Goal: Transaction & Acquisition: Purchase product/service

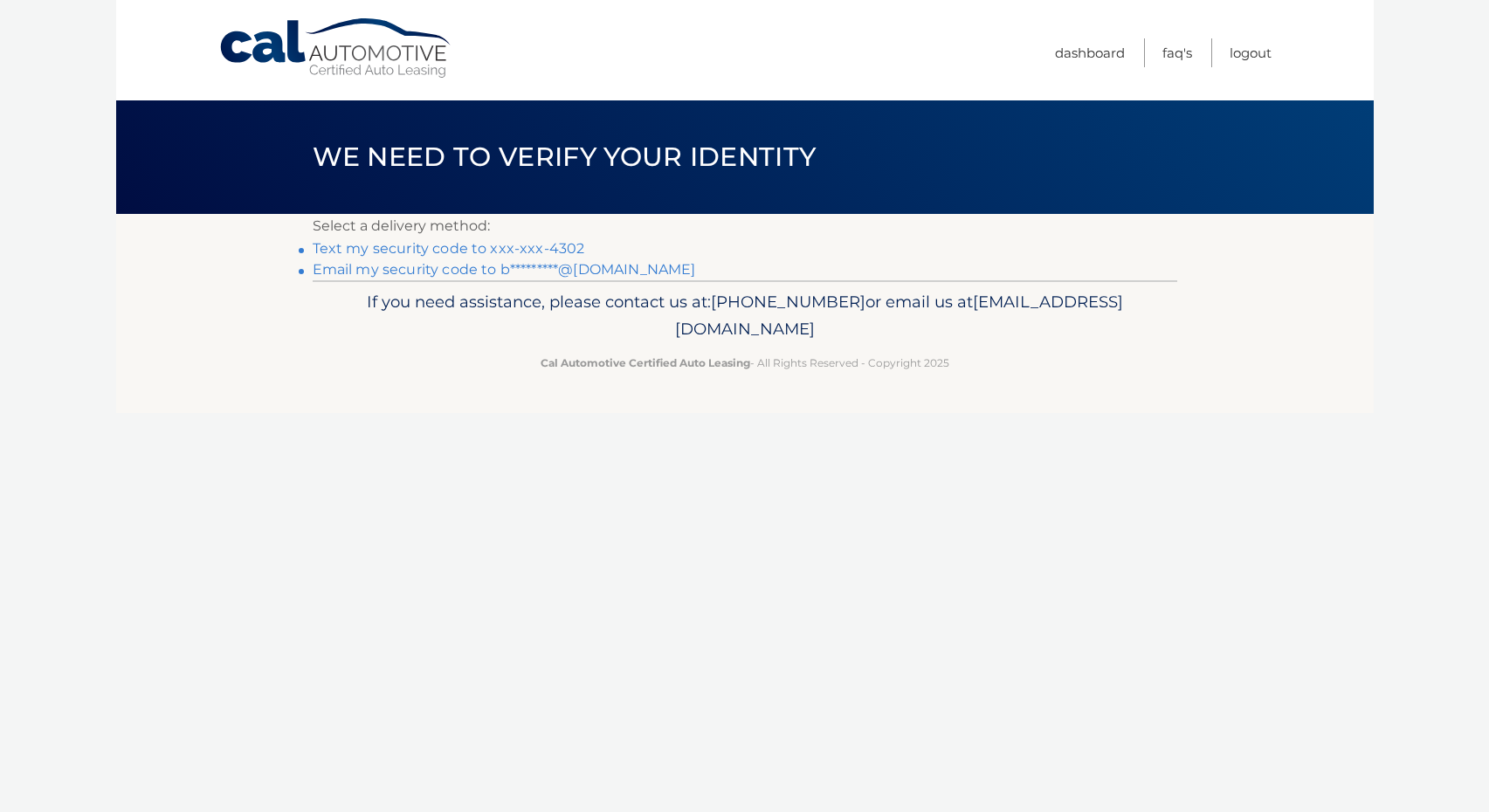
click at [530, 245] on link "Text my security code to xxx-xxx-4302" at bounding box center [448, 248] width 273 height 17
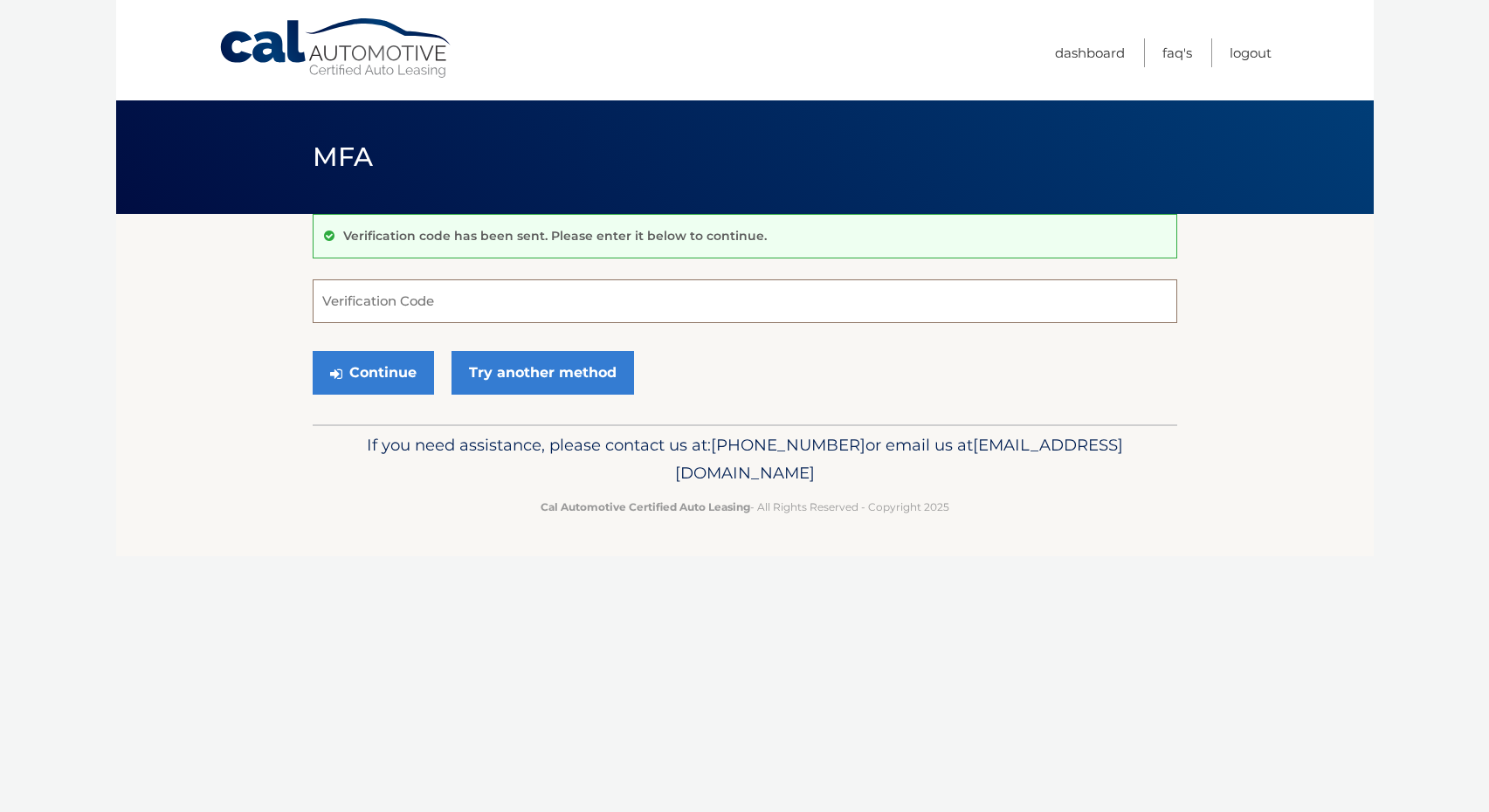
click at [481, 307] on input "Verification Code" at bounding box center [744, 300] width 864 height 43
type input "550047"
click at [372, 371] on button "Continue" at bounding box center [372, 372] width 121 height 43
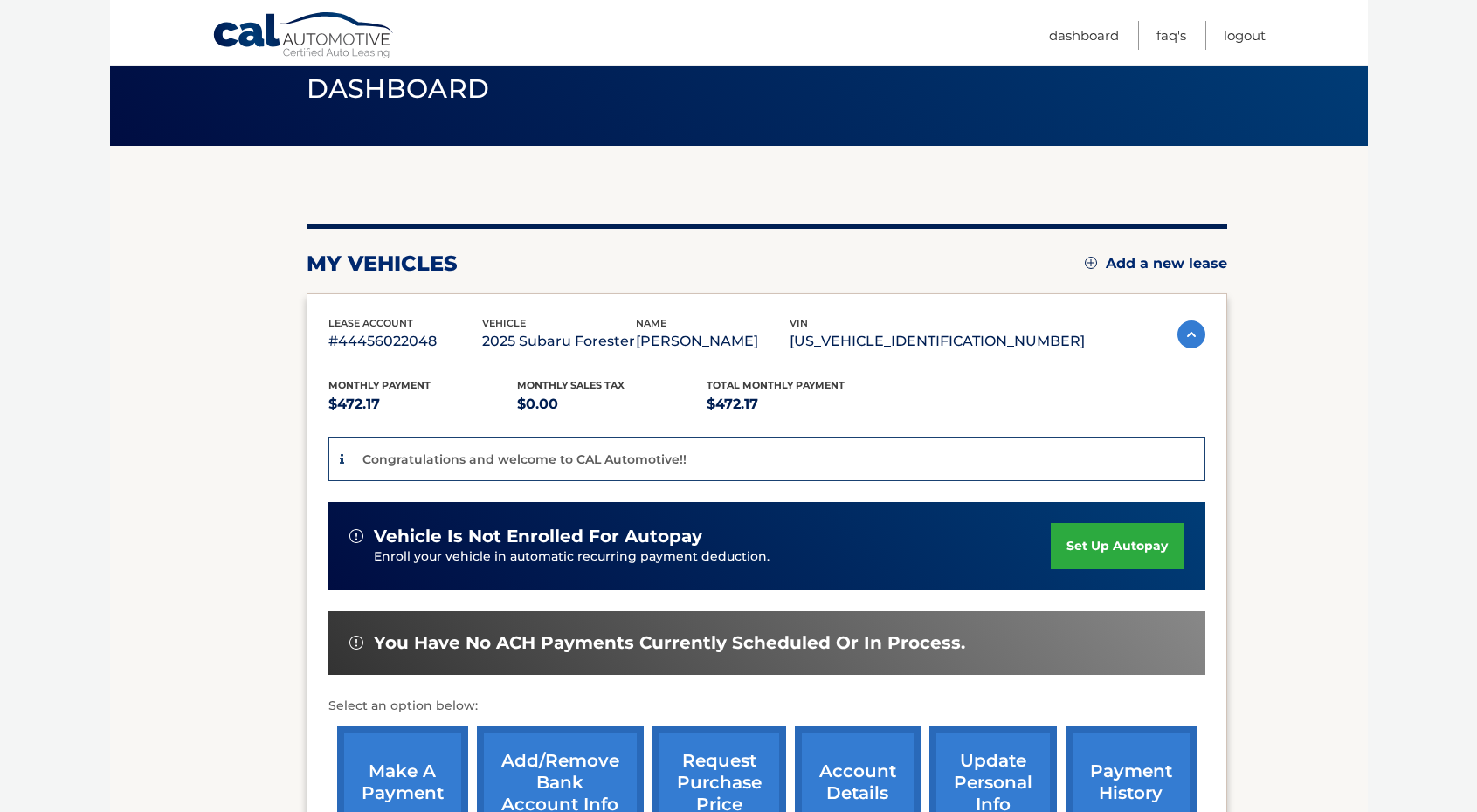
scroll to position [307, 0]
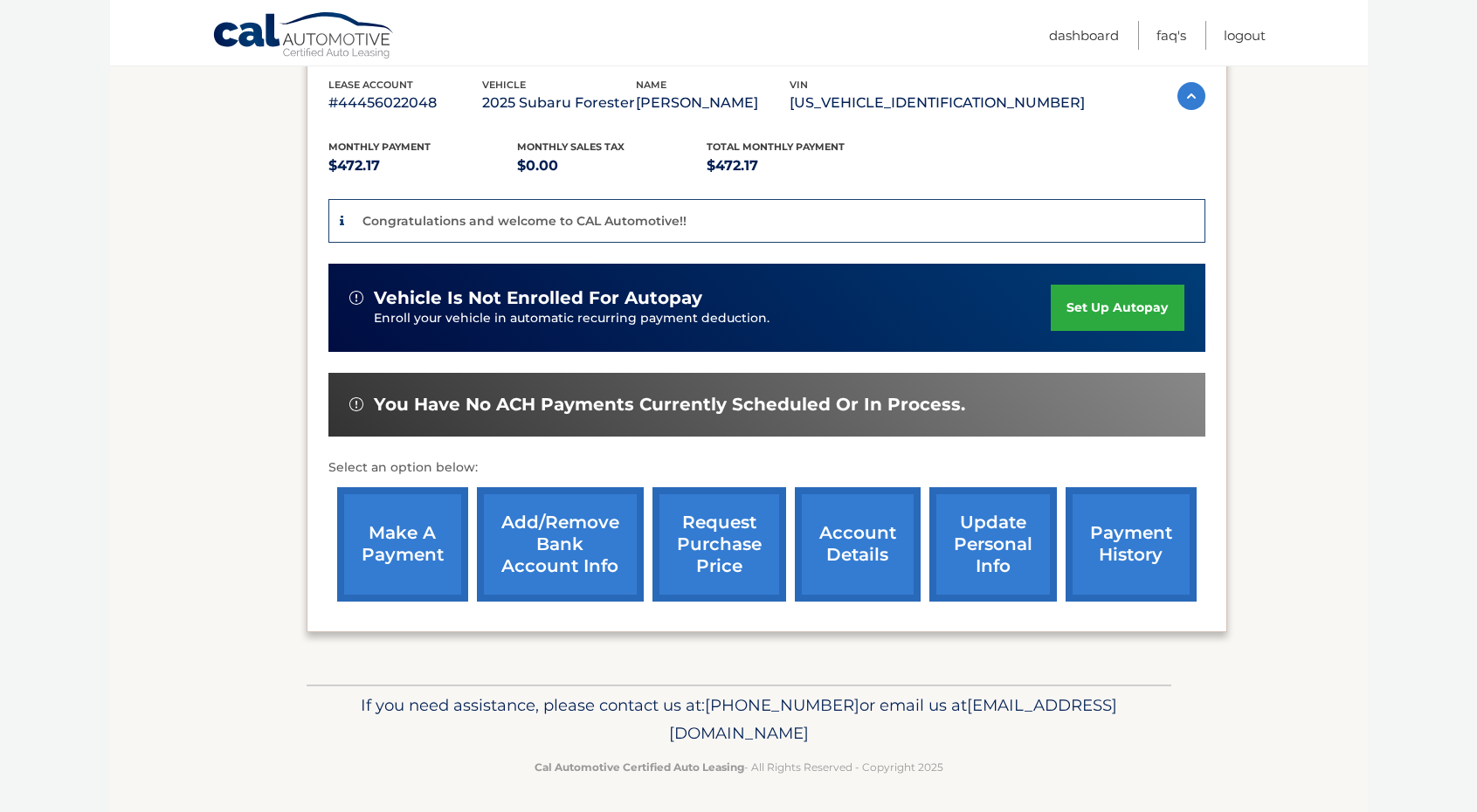
click at [389, 518] on link "make a payment" at bounding box center [403, 544] width 131 height 115
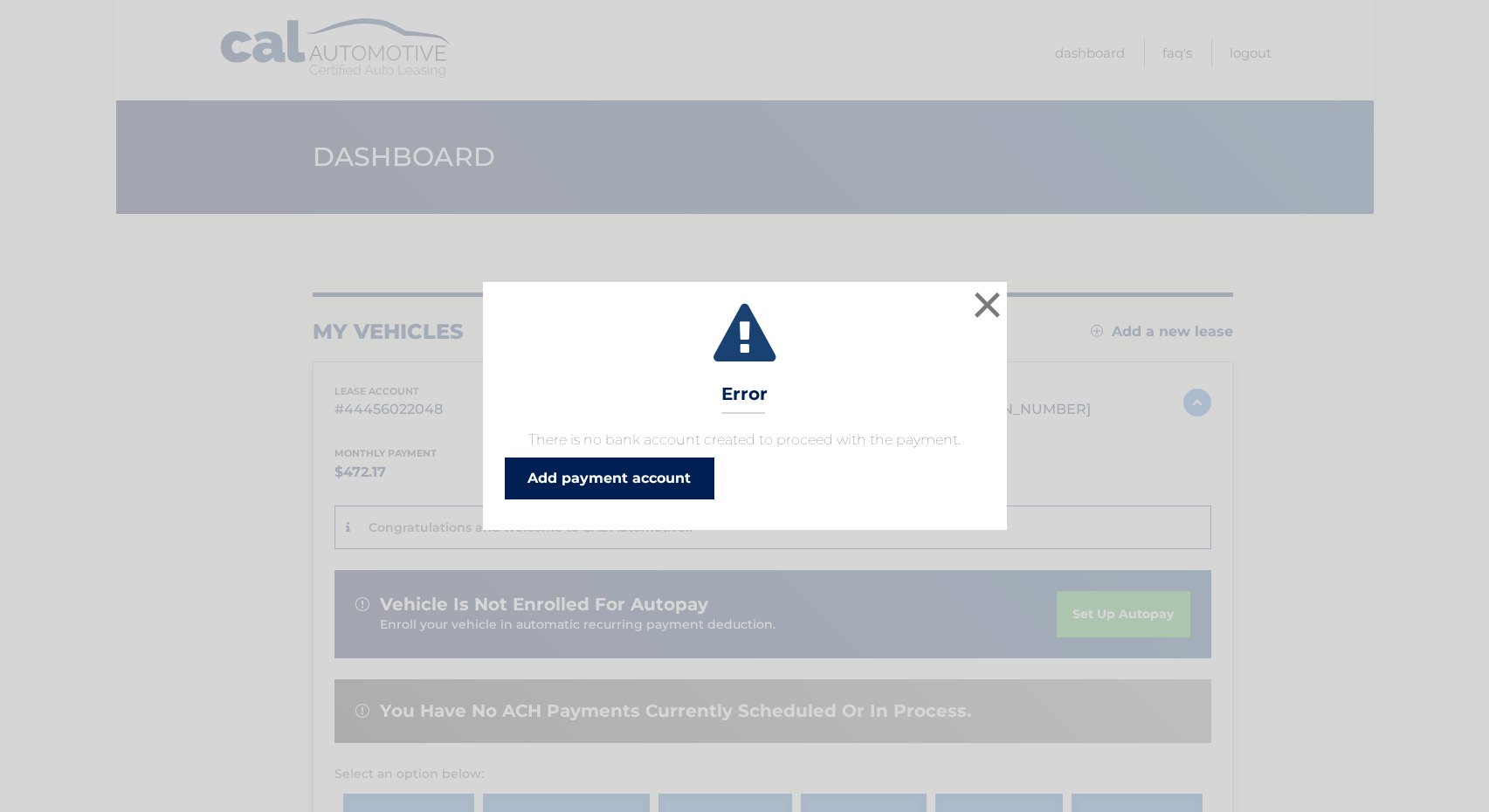
click at [586, 485] on link "Add payment account" at bounding box center [609, 478] width 210 height 42
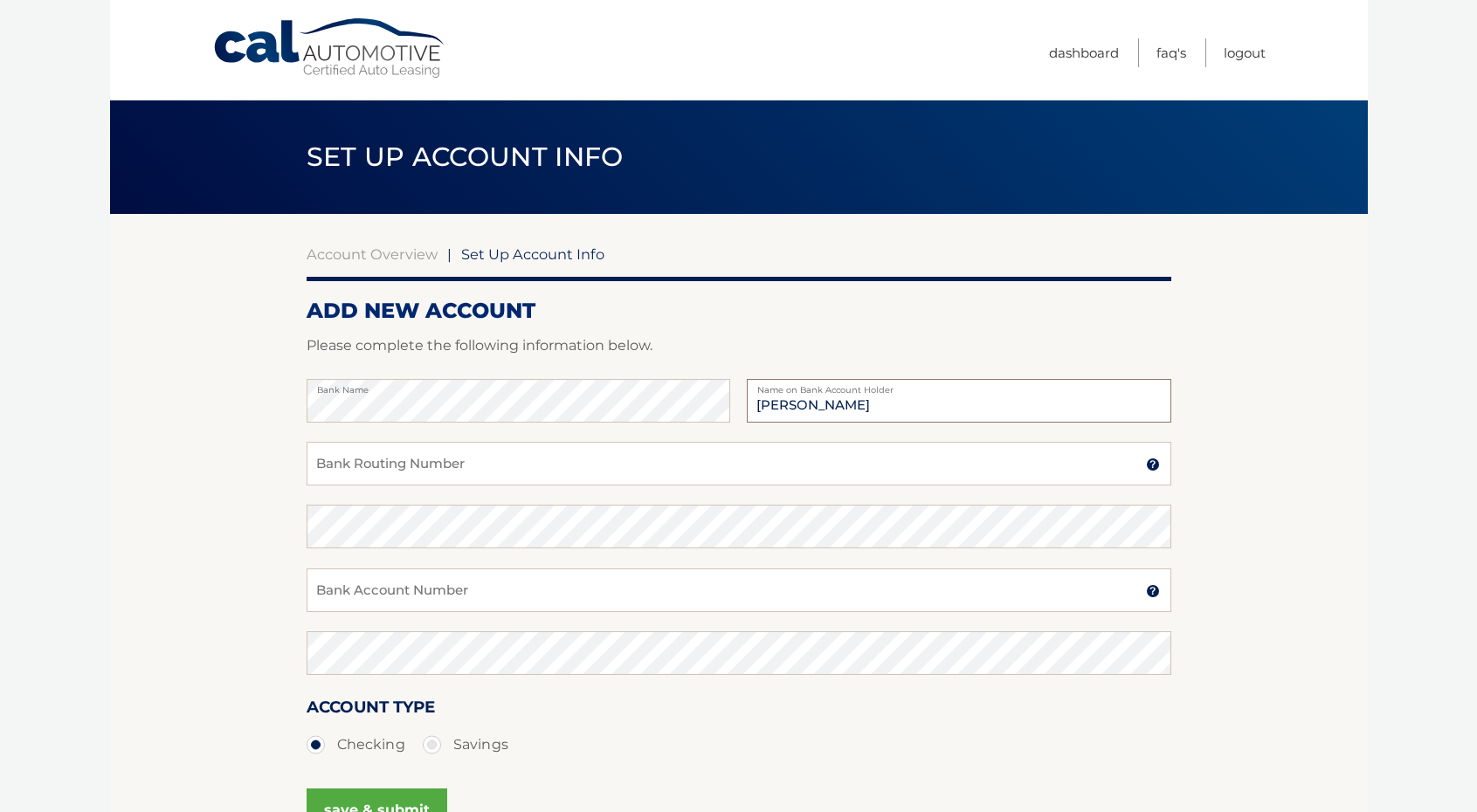
type input "Brittany Langenfeld"
click at [454, 467] on input "Bank Routing Number" at bounding box center [738, 463] width 864 height 43
type input "021313103"
click at [621, 594] on input "Bank Account Number" at bounding box center [738, 589] width 864 height 43
type input "4026783218"
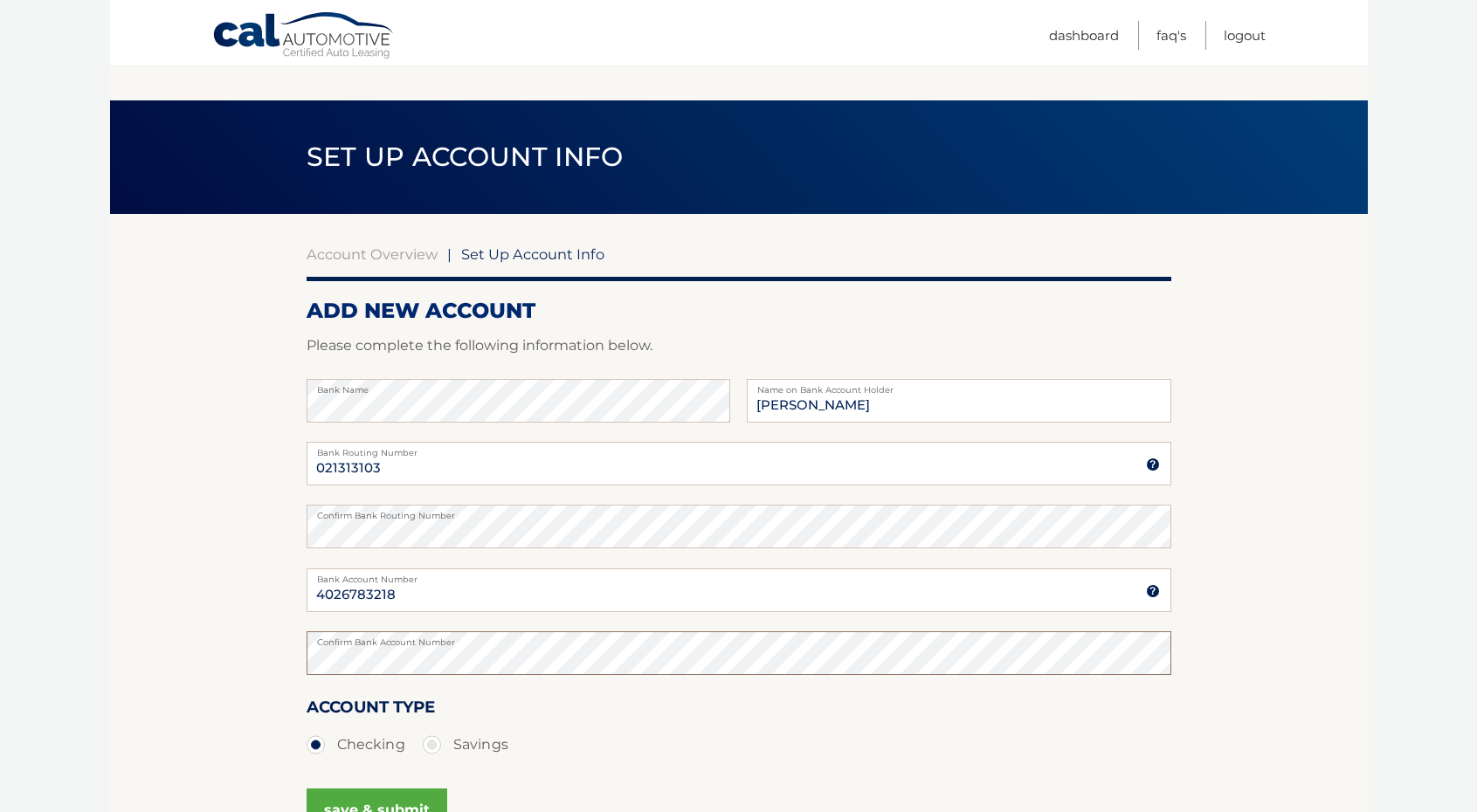
scroll to position [198, 0]
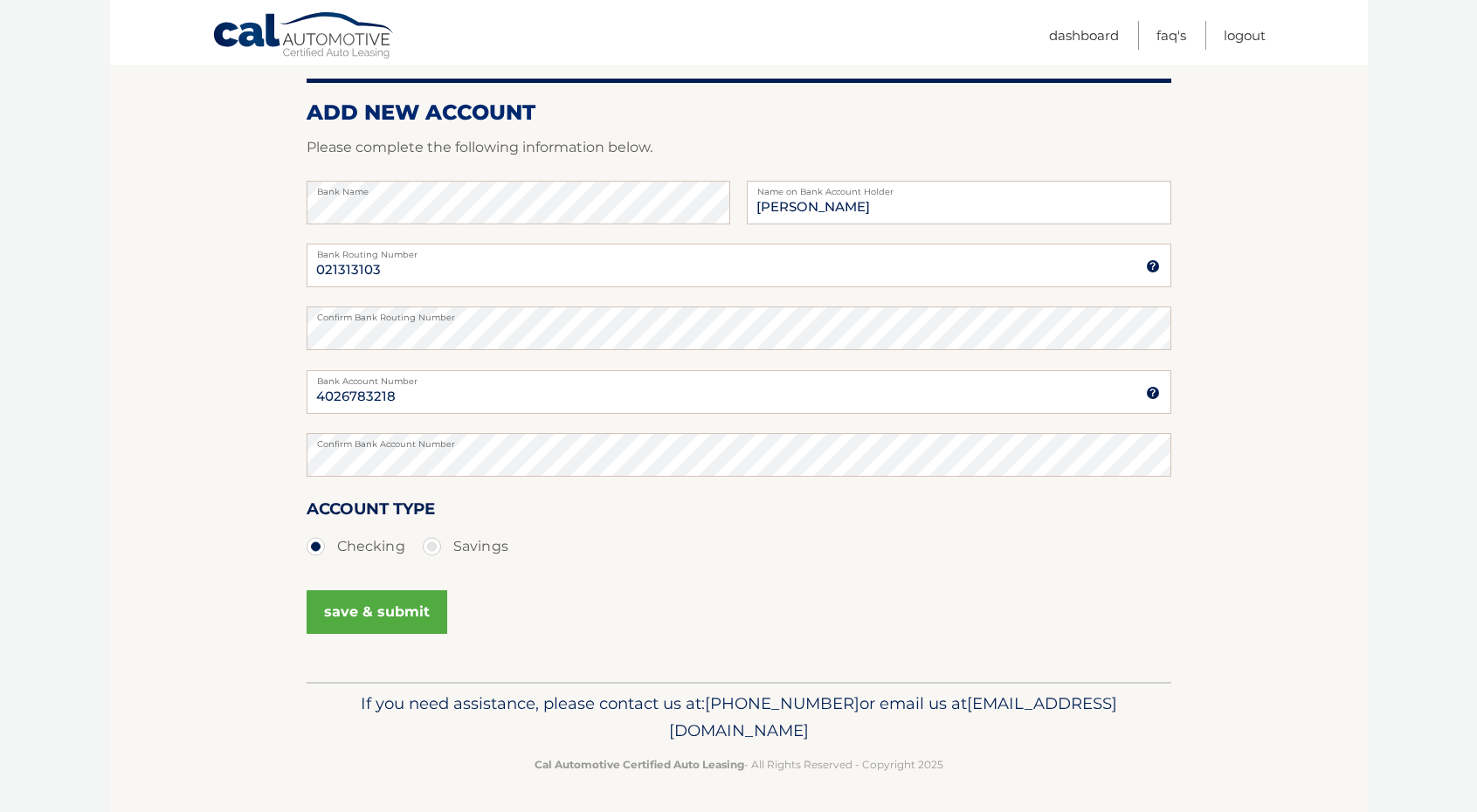
click at [350, 617] on button "save & submit" at bounding box center [377, 612] width 140 height 43
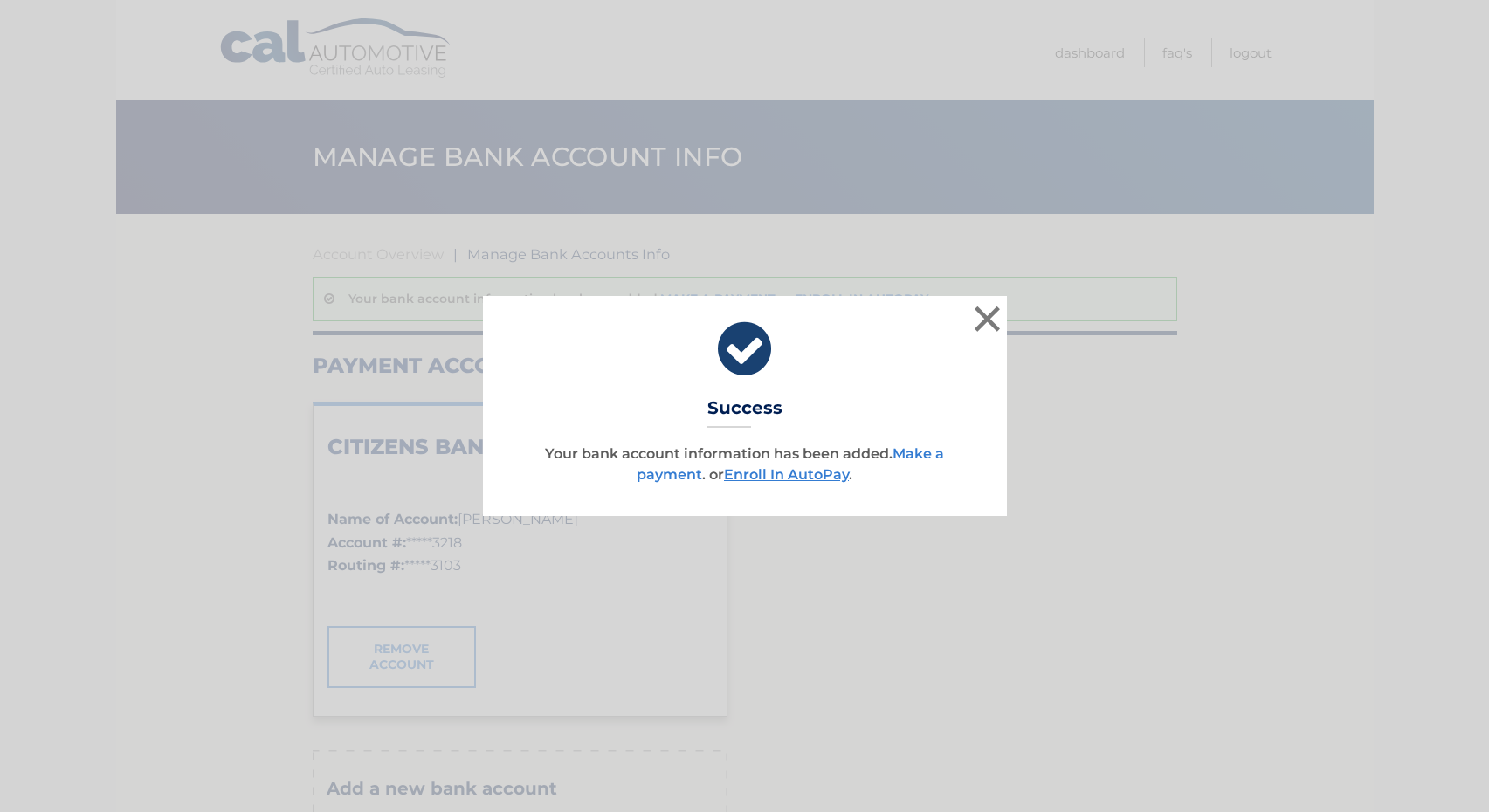
click at [906, 453] on link "Make a payment" at bounding box center [790, 464] width 308 height 38
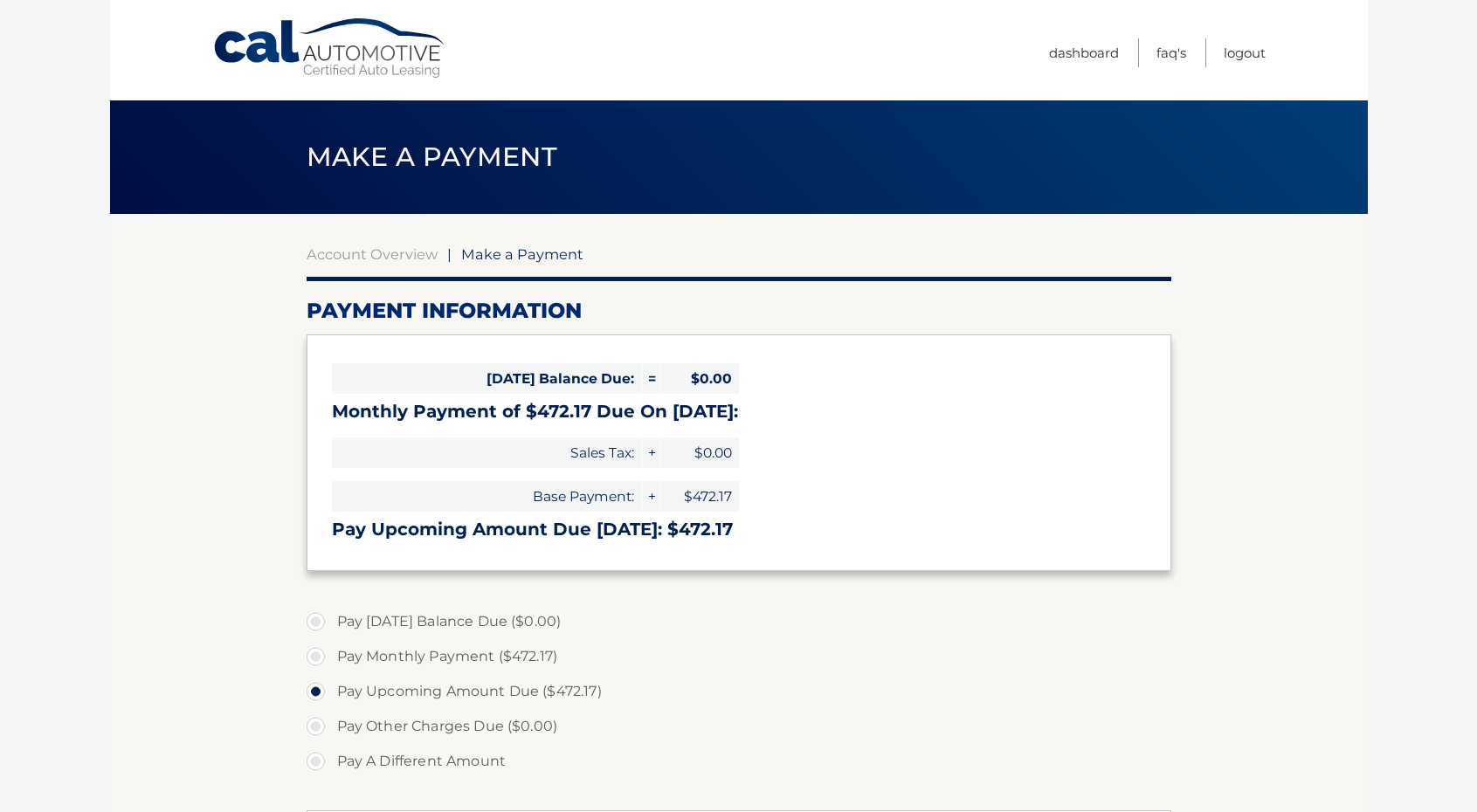
select select "MDNjN2M4NzctMGE3ZC00NjA0LWE4MzItYjliYTNjNGMxZGZj"
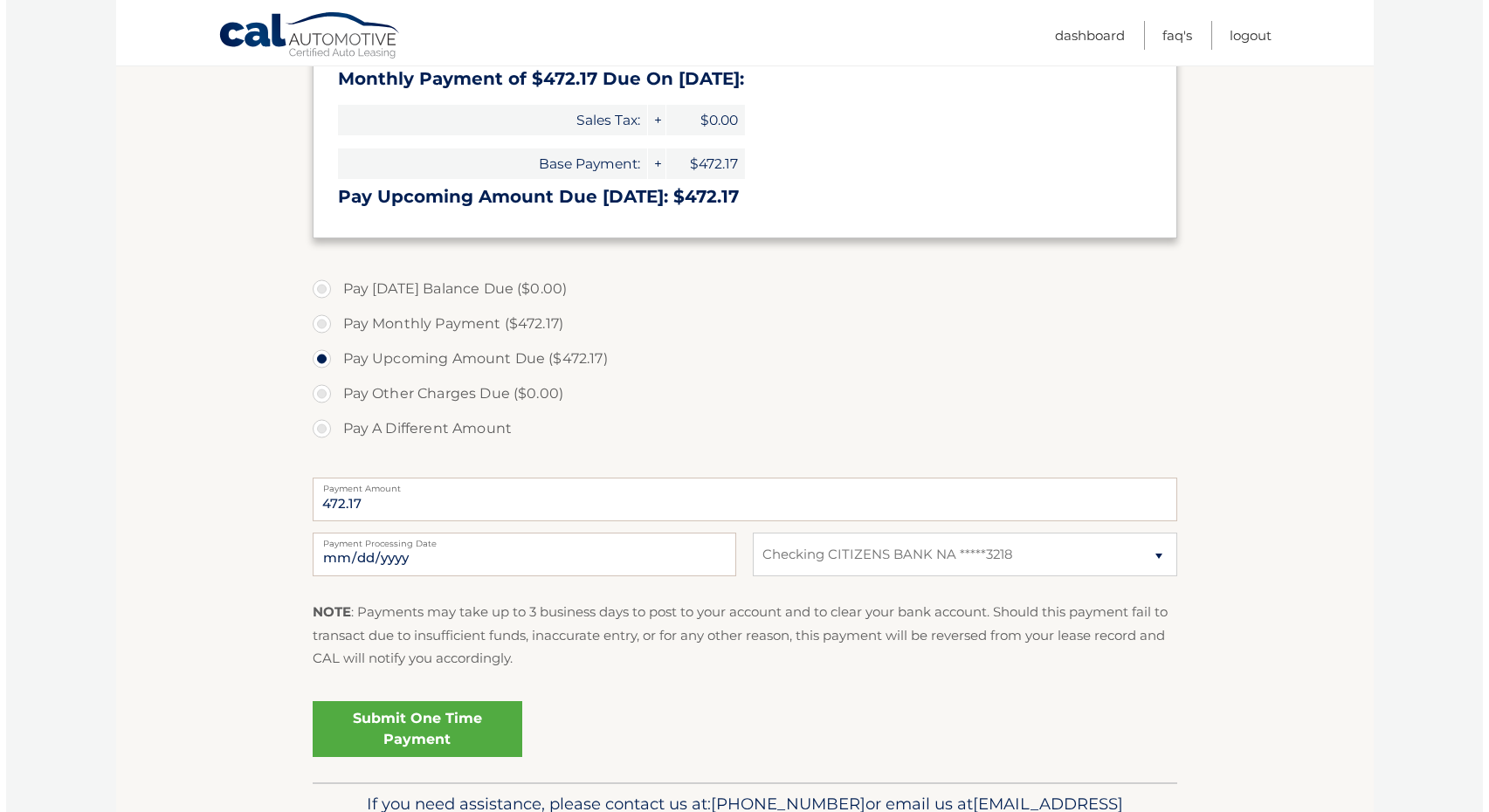
scroll to position [420, 0]
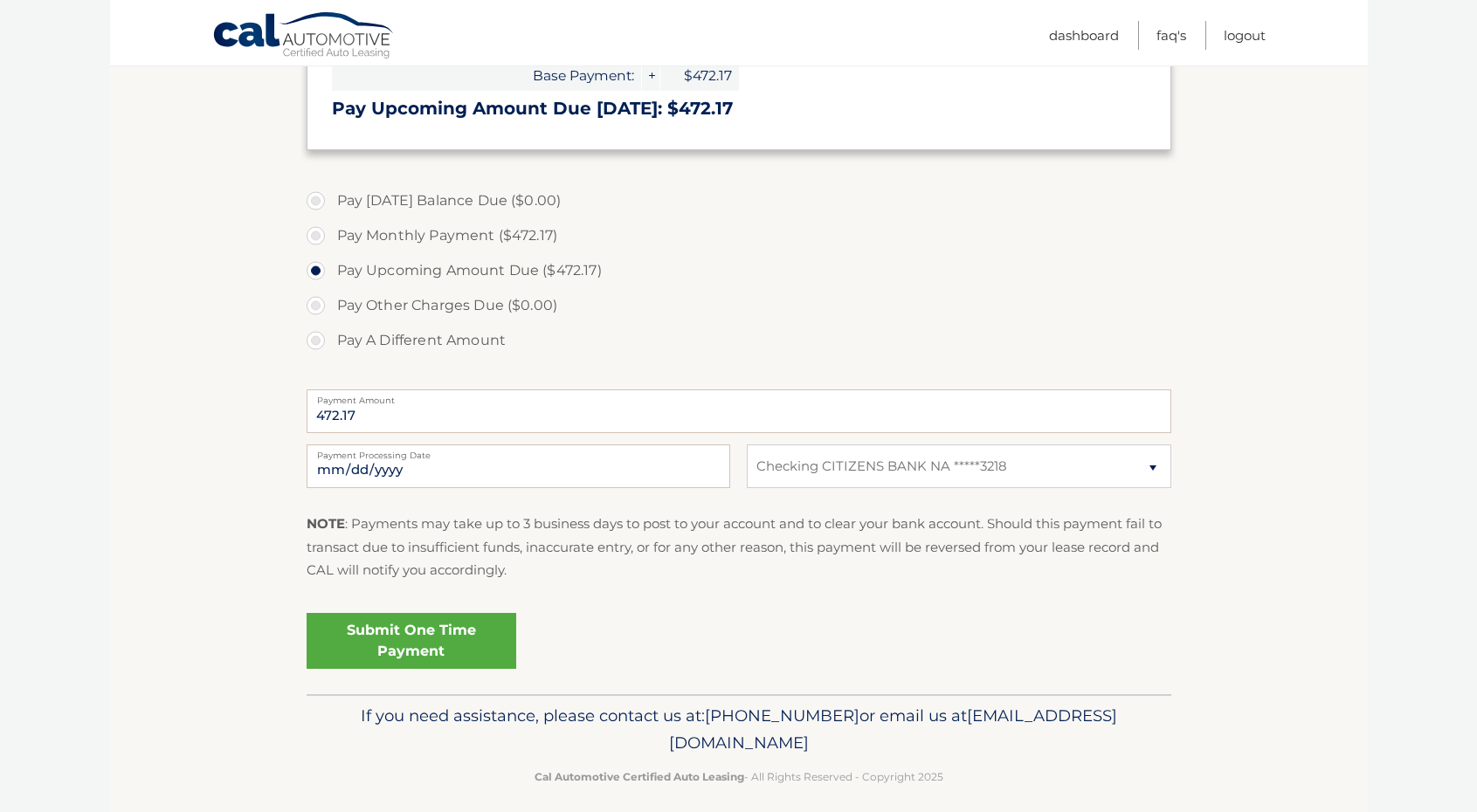
click at [438, 632] on link "Submit One Time Payment" at bounding box center [411, 640] width 210 height 55
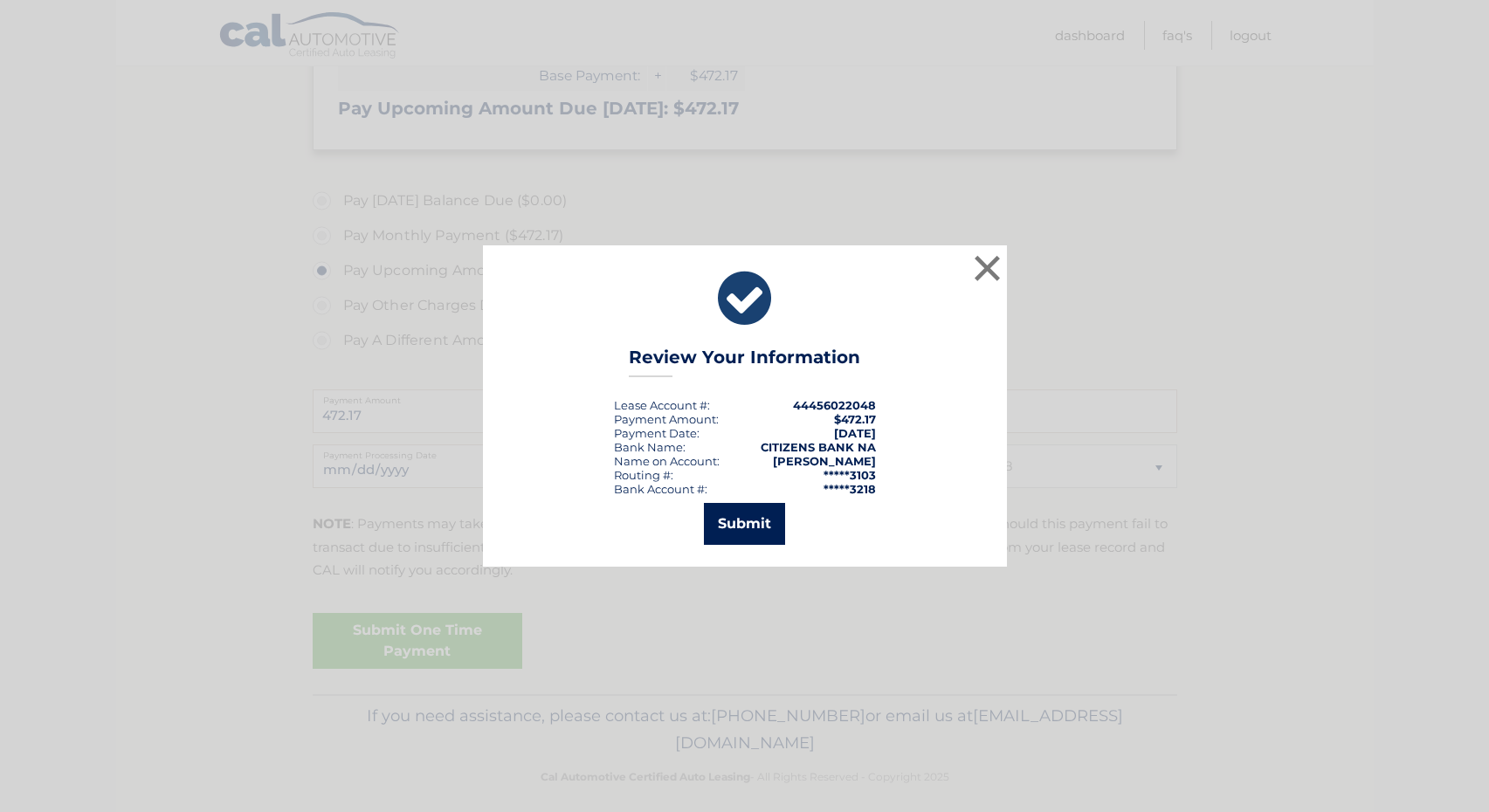
click at [750, 528] on button "Submit" at bounding box center [744, 523] width 81 height 42
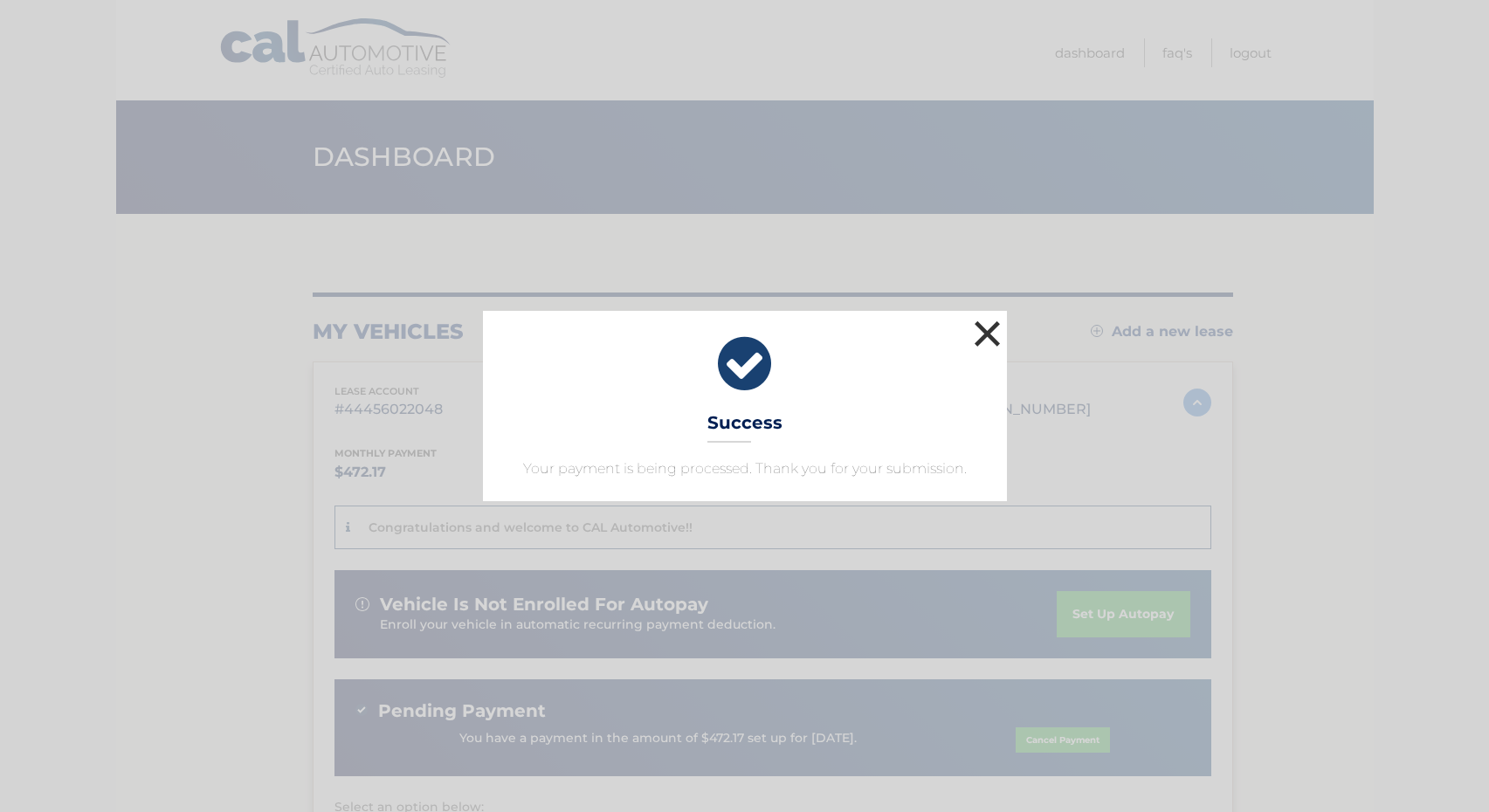
click at [989, 334] on button "×" at bounding box center [988, 333] width 35 height 35
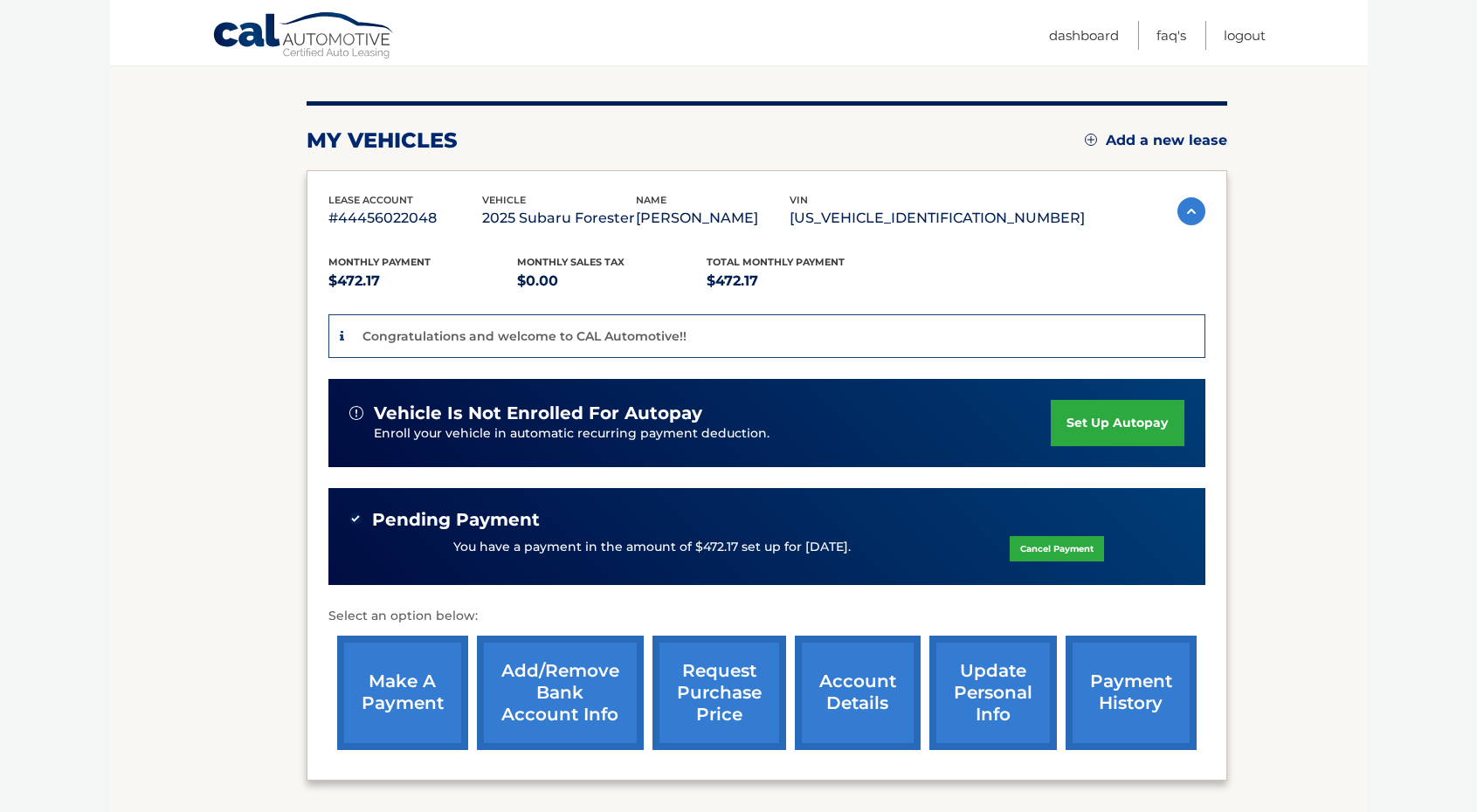
scroll to position [32, 0]
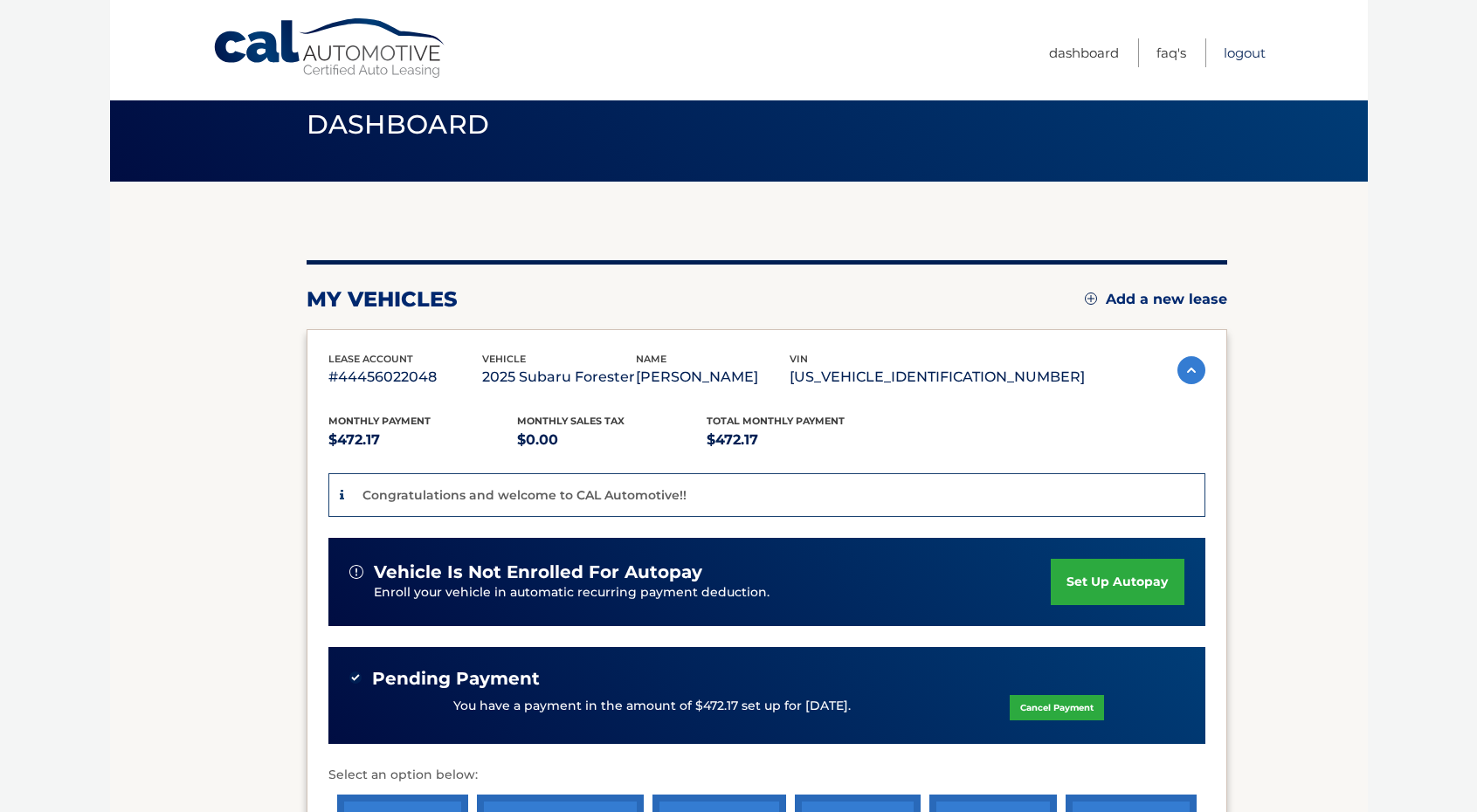
click at [1249, 51] on link "Logout" at bounding box center [1244, 53] width 42 height 29
